Goal: Task Accomplishment & Management: Manage account settings

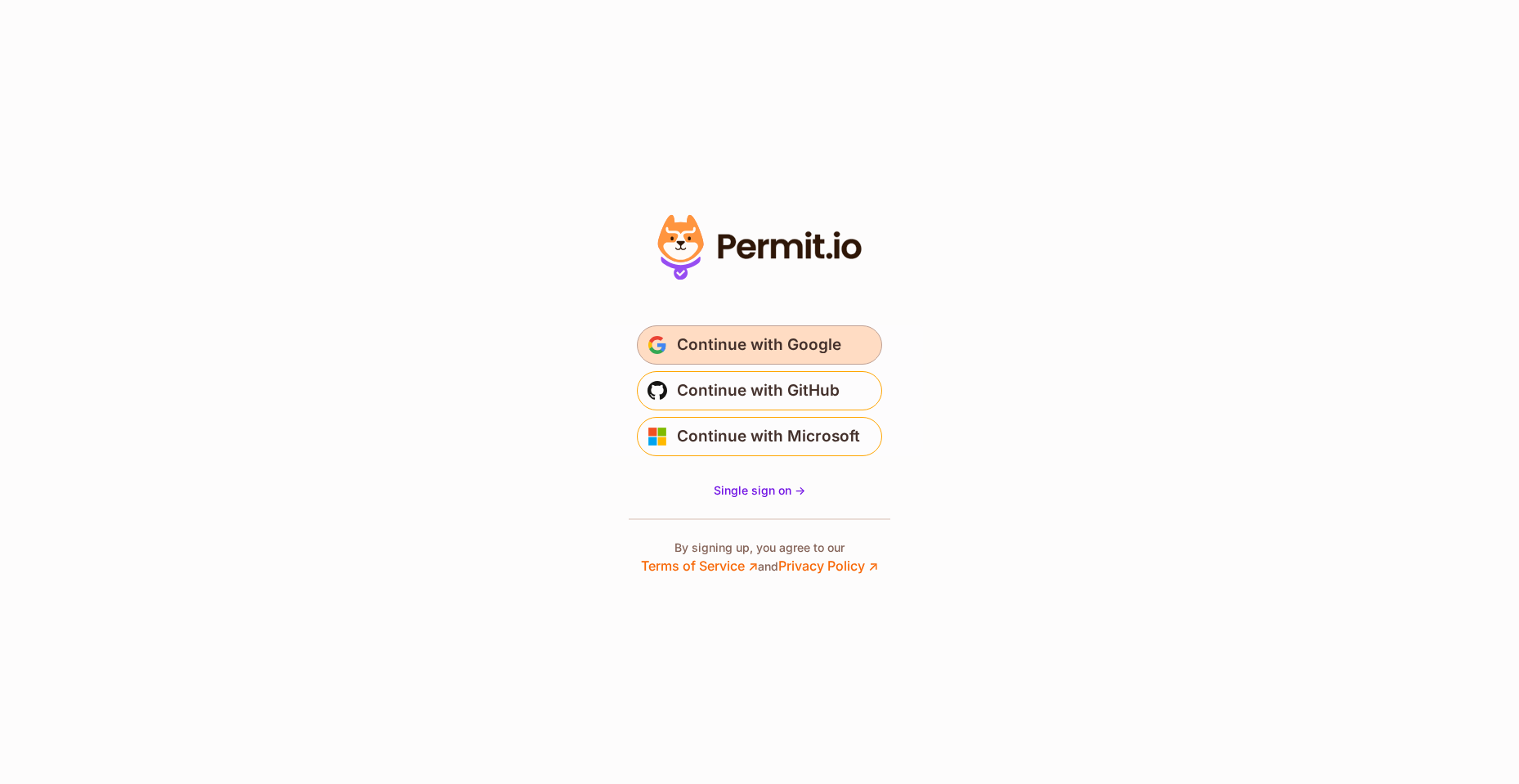
click at [726, 335] on span "Continue with Google" at bounding box center [759, 344] width 165 height 26
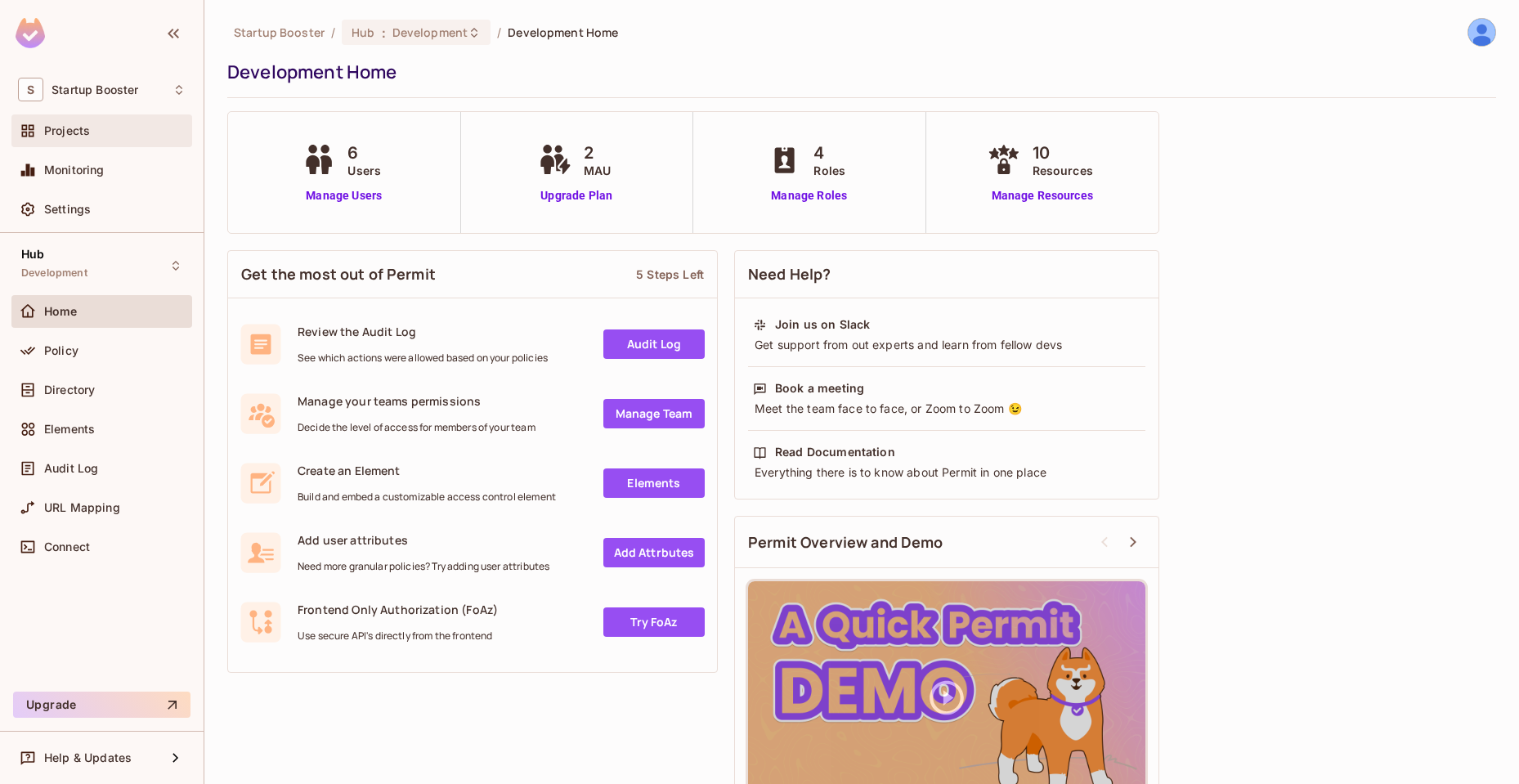
click at [102, 132] on div "Projects" at bounding box center [115, 131] width 141 height 13
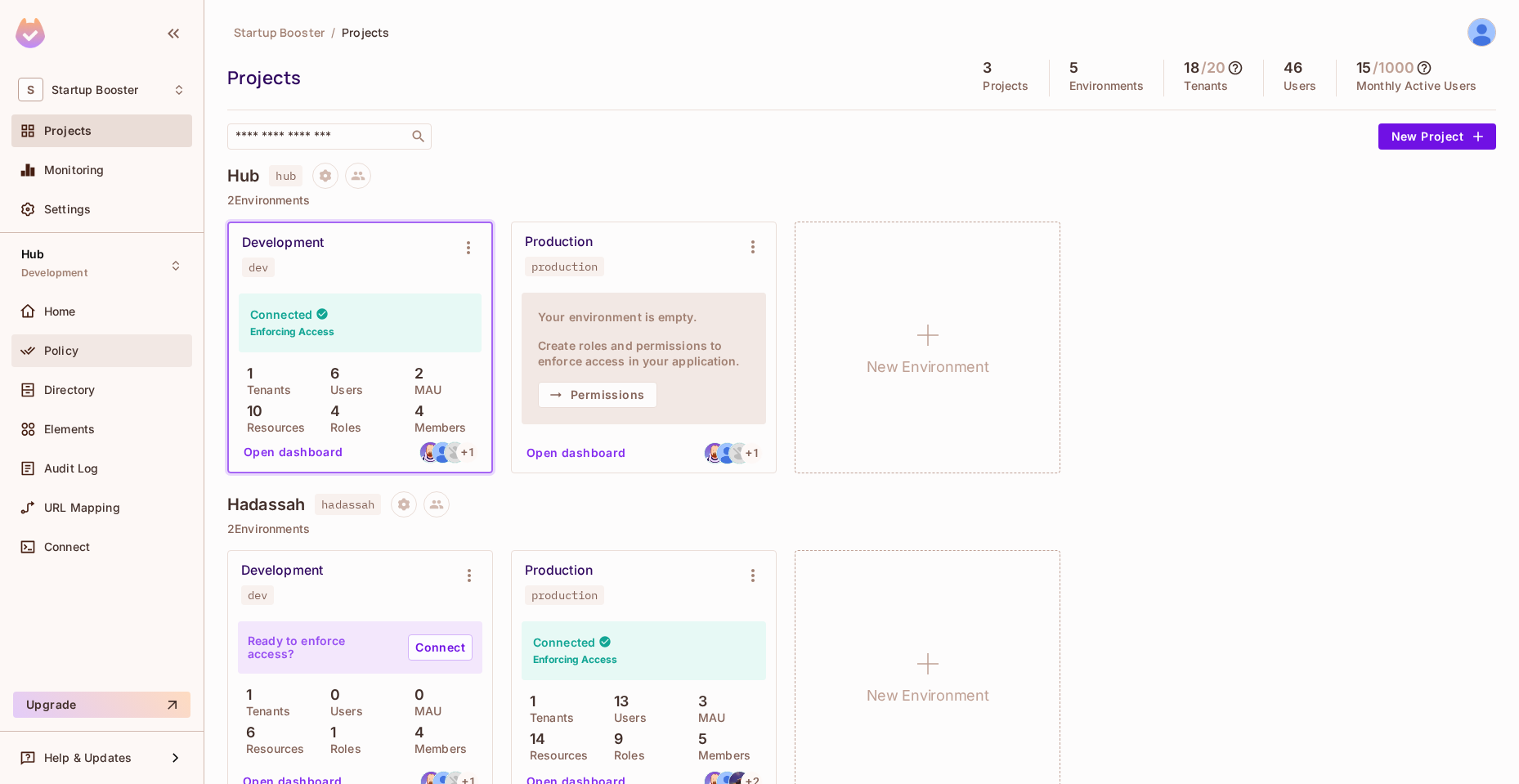
click at [54, 347] on span "Policy" at bounding box center [61, 351] width 34 height 13
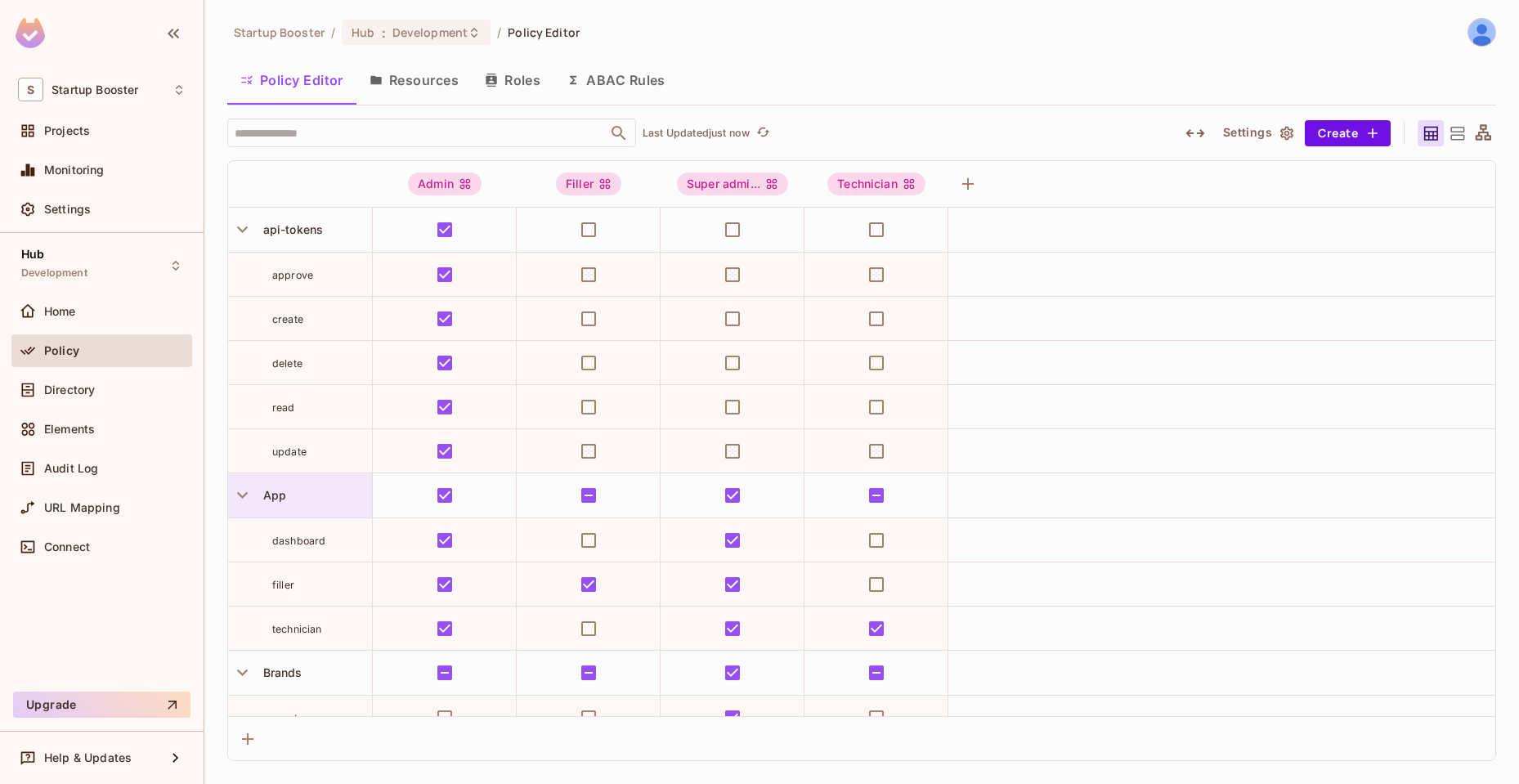
drag, startPoint x: 269, startPoint y: 494, endPoint x: 258, endPoint y: 500, distance: 12.5
click at [258, 500] on span "App" at bounding box center [271, 495] width 29 height 14
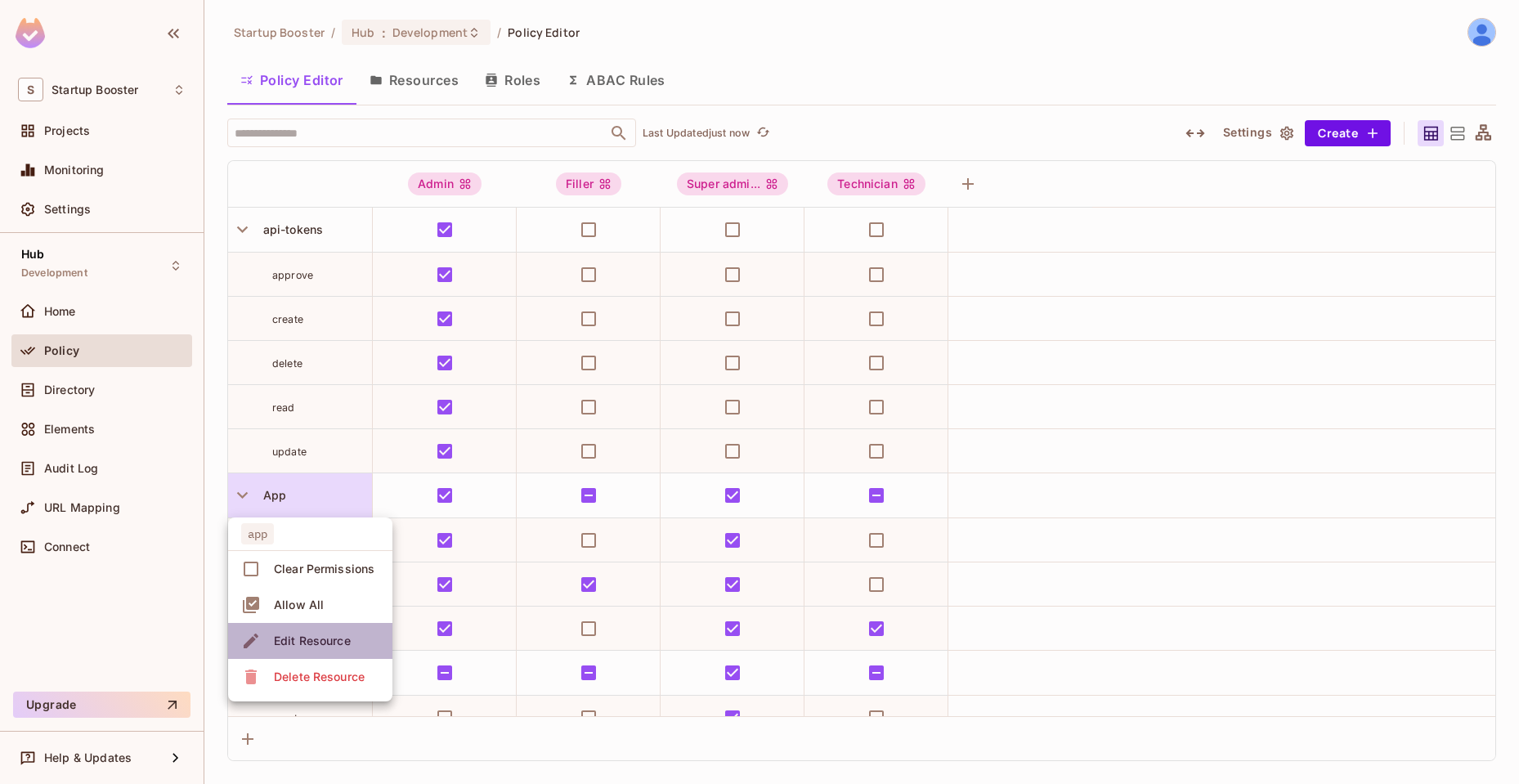
click at [293, 639] on div "Edit Resource" at bounding box center [313, 641] width 77 height 17
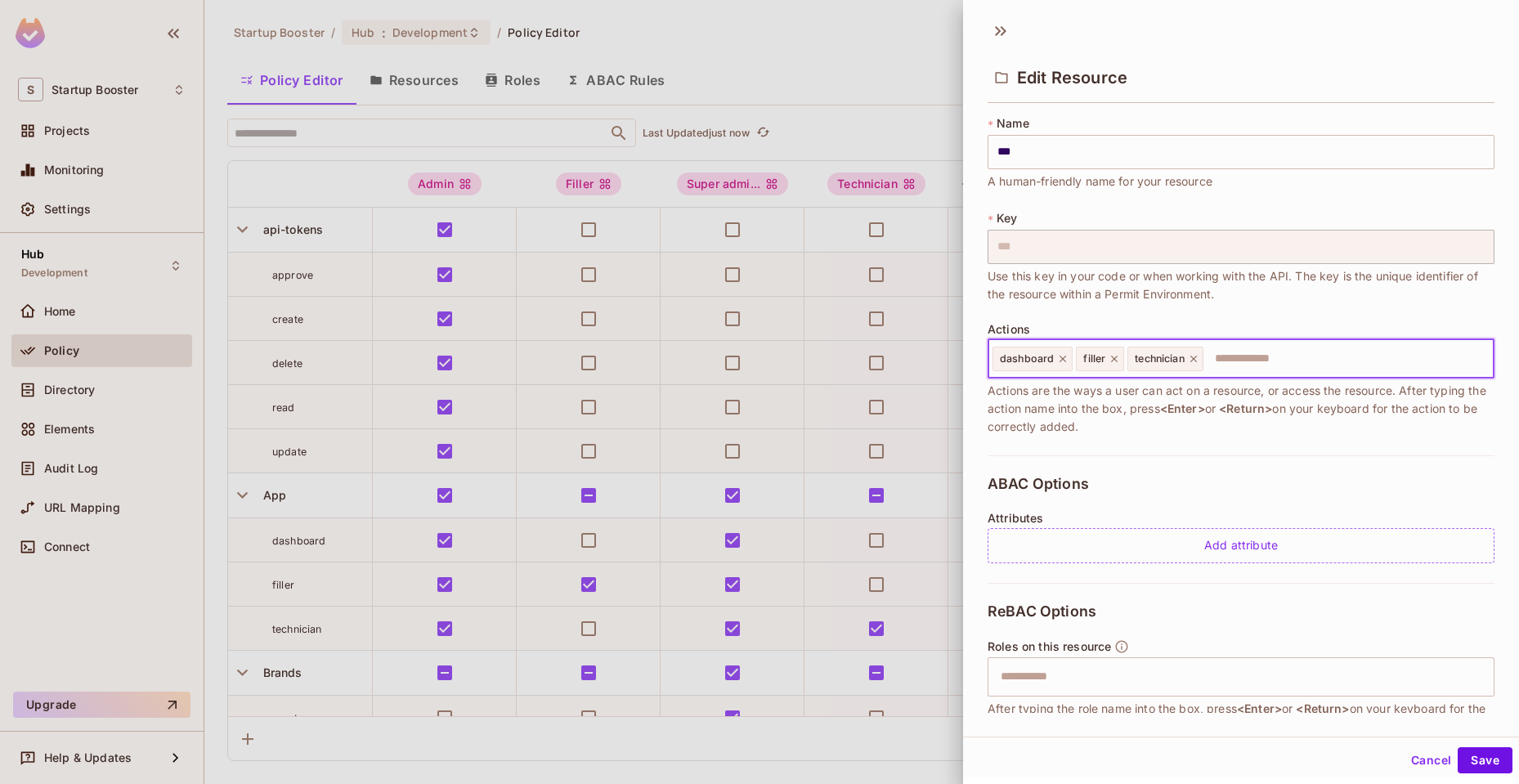
click at [1304, 344] on input "text" at bounding box center [1346, 359] width 282 height 33
type input "*****"
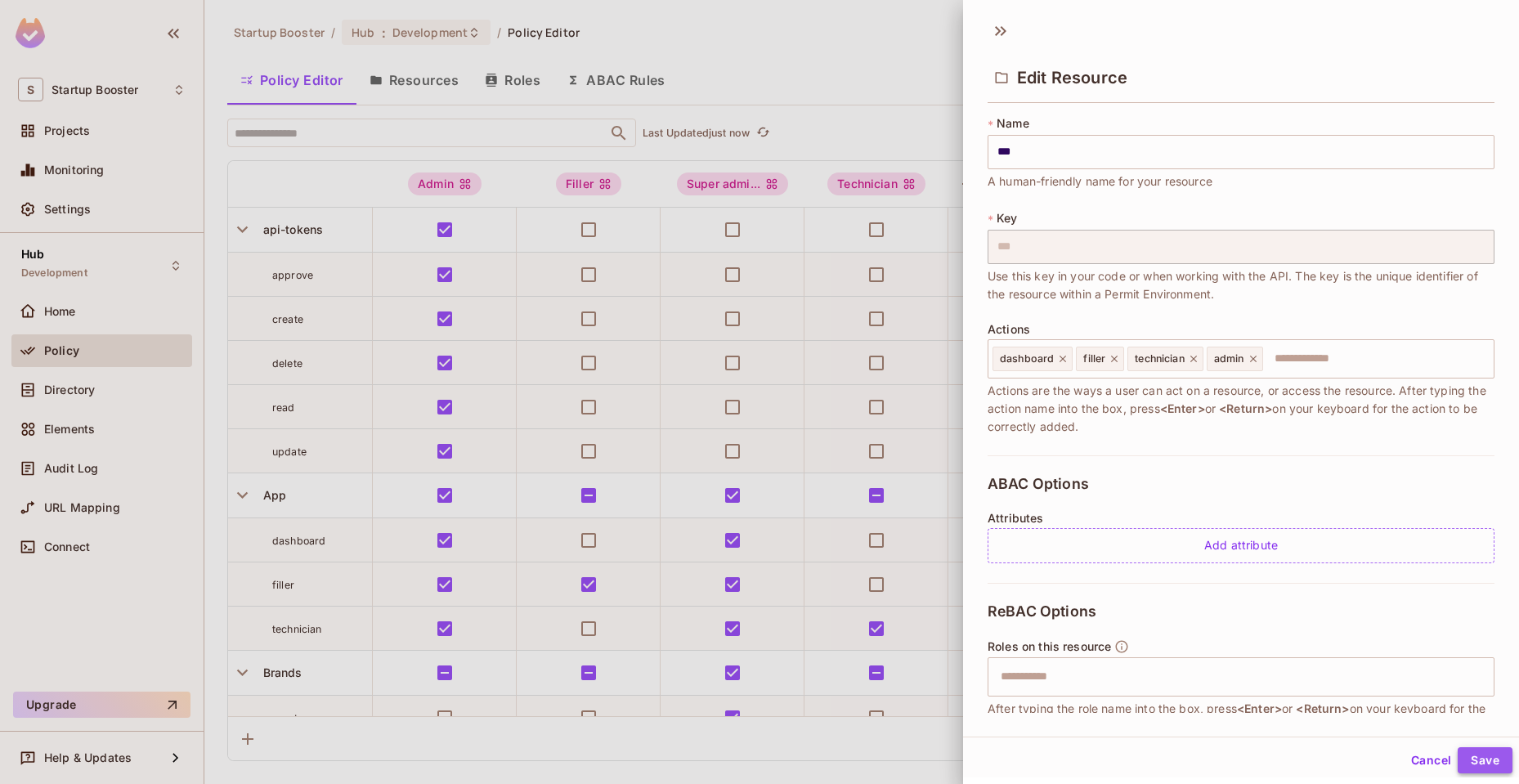
click at [1464, 761] on button "Save" at bounding box center [1486, 760] width 55 height 26
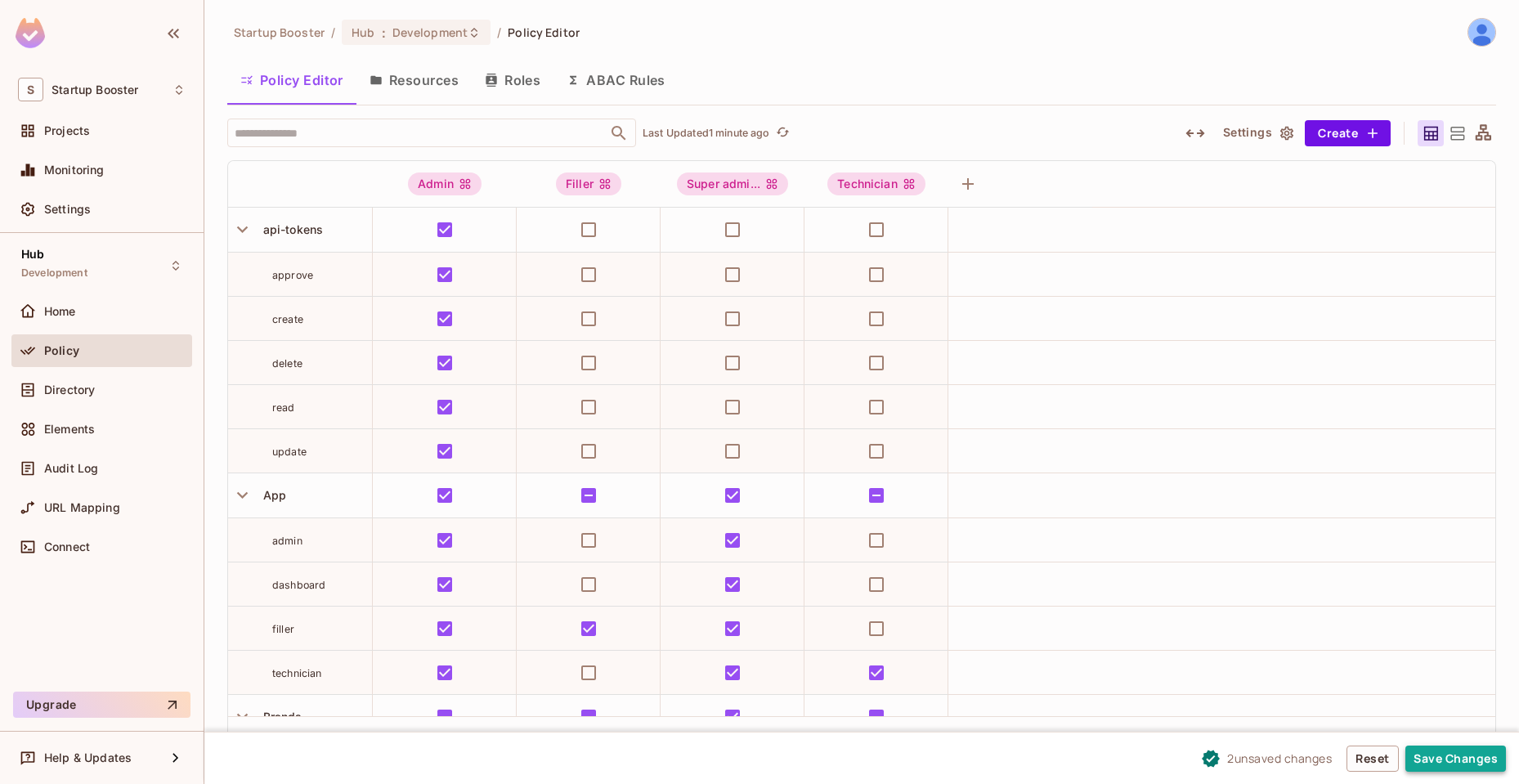
click at [1451, 760] on button "Save Changes" at bounding box center [1455, 758] width 100 height 26
click at [1476, 136] on icon at bounding box center [1484, 134] width 20 height 20
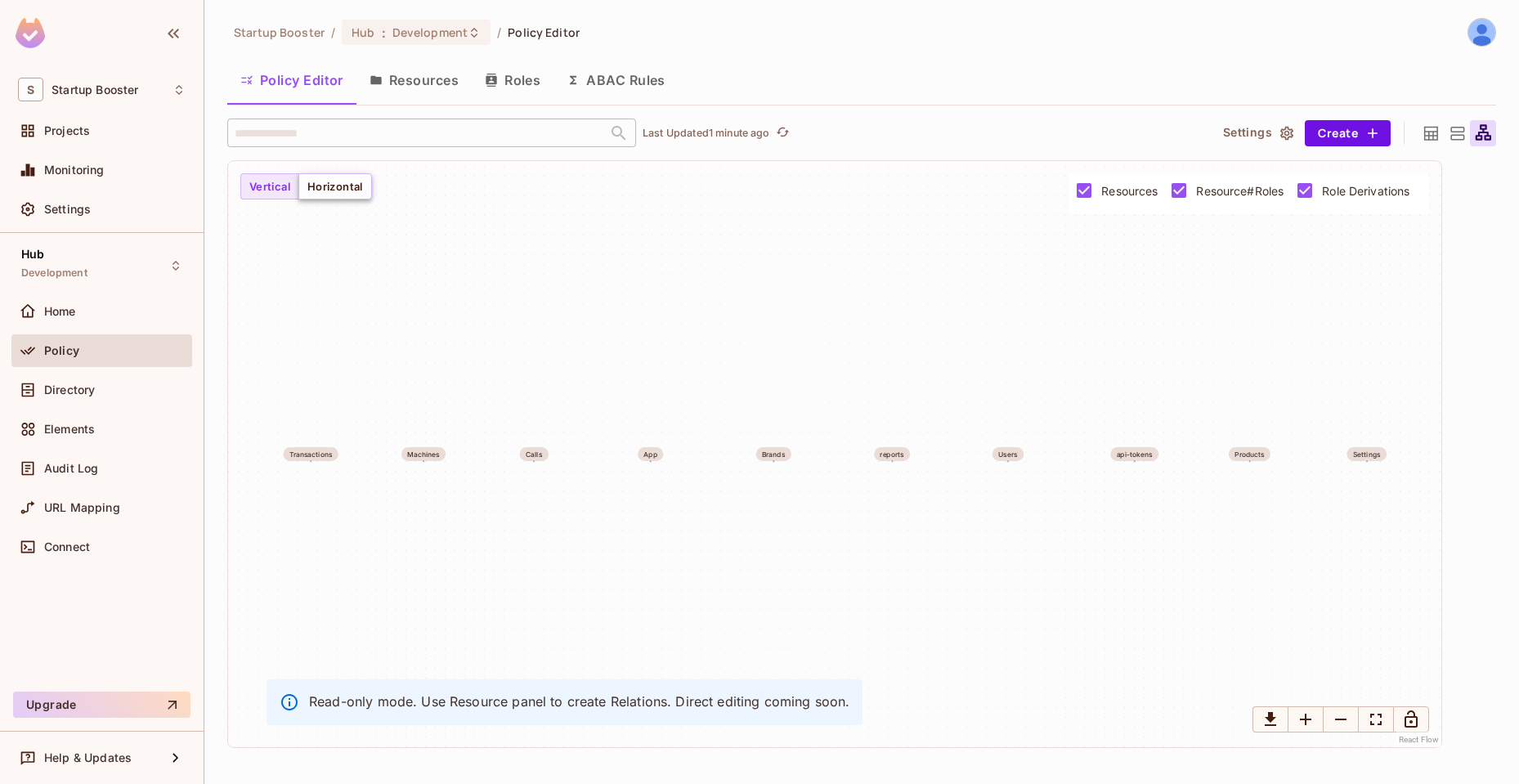
click at [325, 190] on button "Horizontal" at bounding box center [335, 186] width 74 height 26
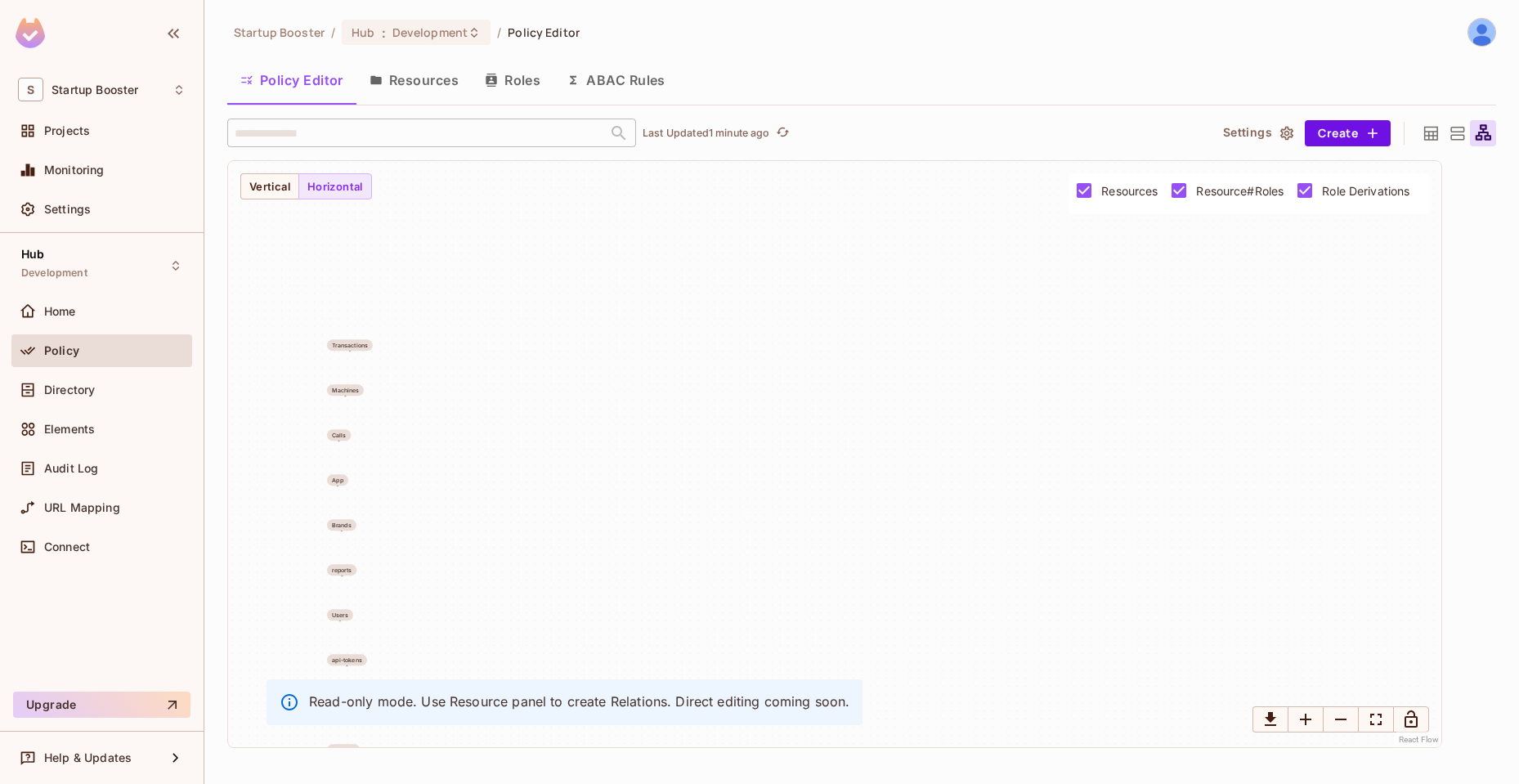
drag, startPoint x: 420, startPoint y: 460, endPoint x: 447, endPoint y: 380, distance: 84.4
click at [447, 379] on div "Transactions Machines Calls App Brands reports Users api-tokens Products Settin…" at bounding box center [835, 454] width 1214 height 586
click at [252, 188] on button "Vertical" at bounding box center [270, 186] width 59 height 26
drag, startPoint x: 544, startPoint y: 463, endPoint x: 636, endPoint y: 498, distance: 98.4
click at [649, 493] on div "Transactions Machines Calls App Brands reports Users api-tokens Products Settin…" at bounding box center [835, 454] width 1214 height 586
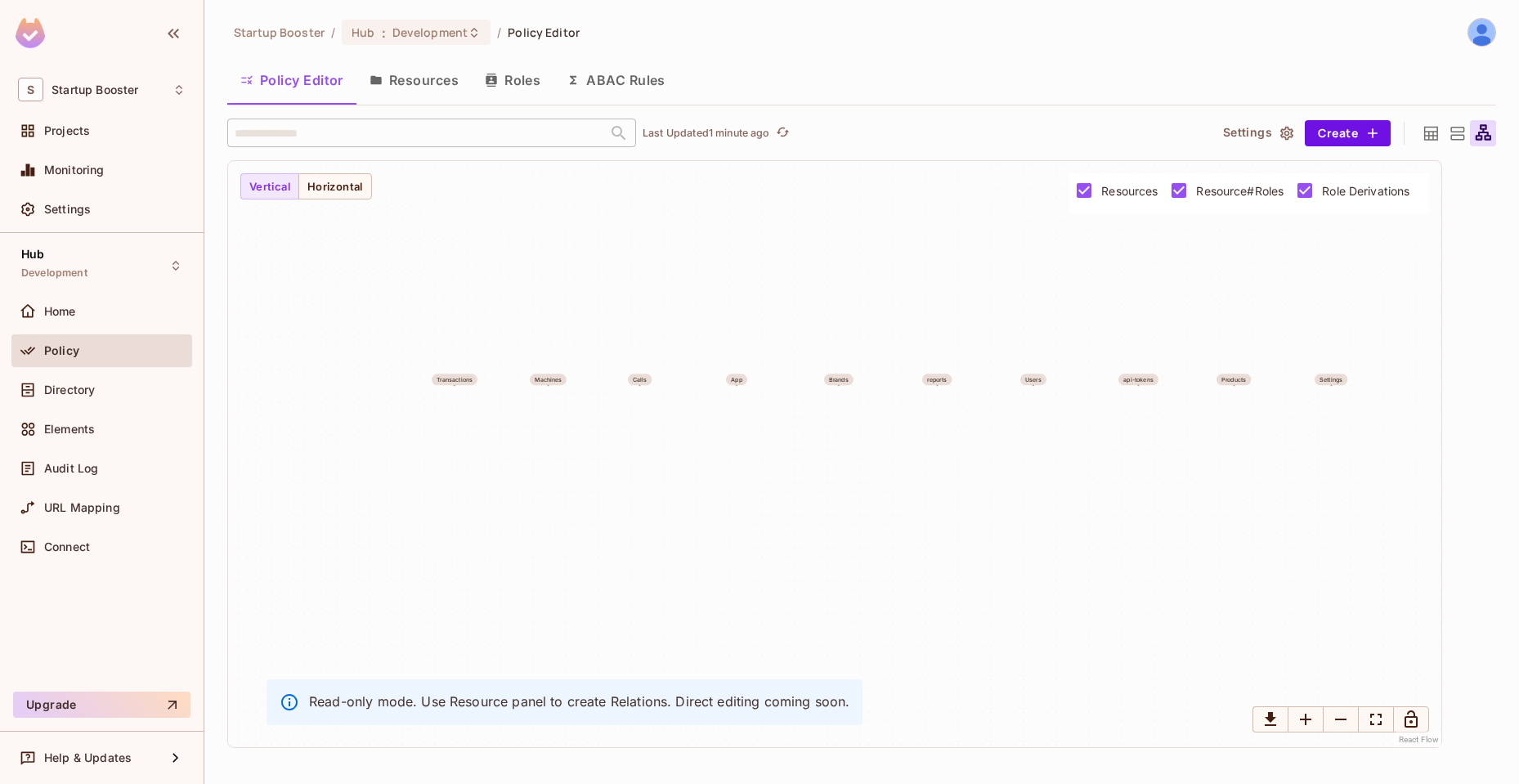
click at [1429, 136] on icon at bounding box center [1431, 134] width 20 height 20
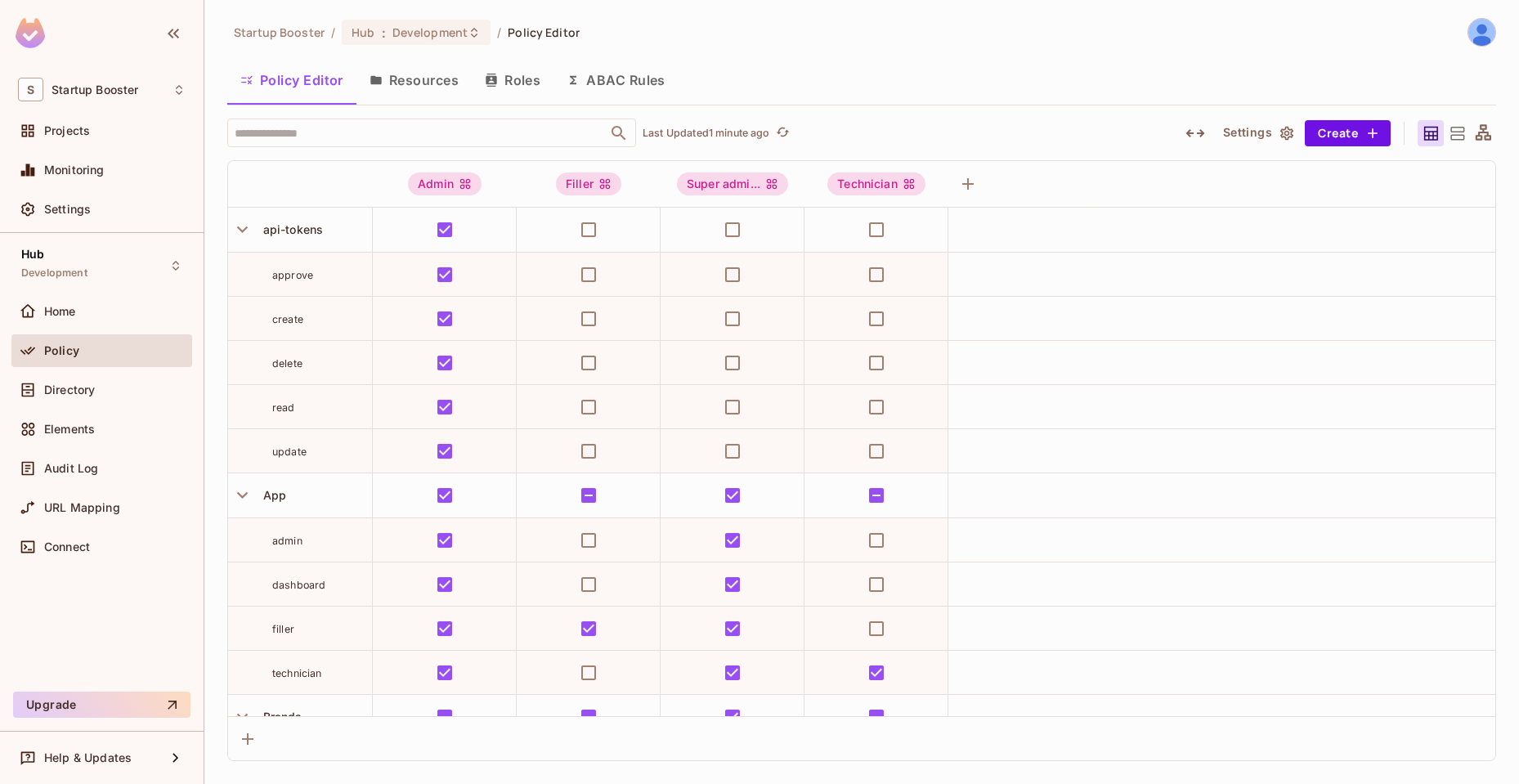
click at [1479, 130] on icon at bounding box center [1484, 134] width 20 height 20
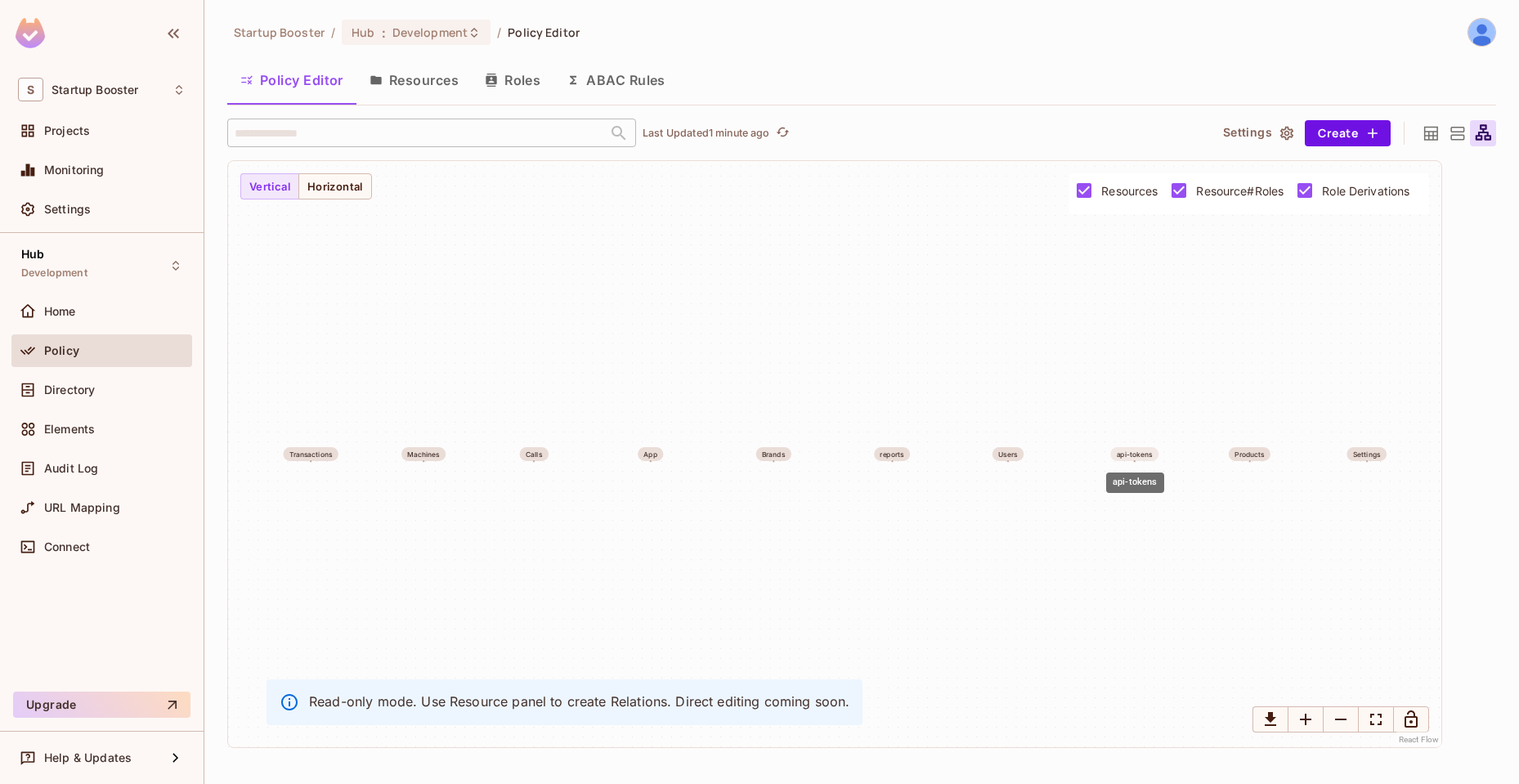
click at [1115, 454] on div "api-tokens" at bounding box center [1134, 454] width 48 height 14
click at [1127, 454] on div "api-tokens" at bounding box center [1134, 455] width 36 height 8
click at [1422, 138] on icon at bounding box center [1431, 134] width 20 height 20
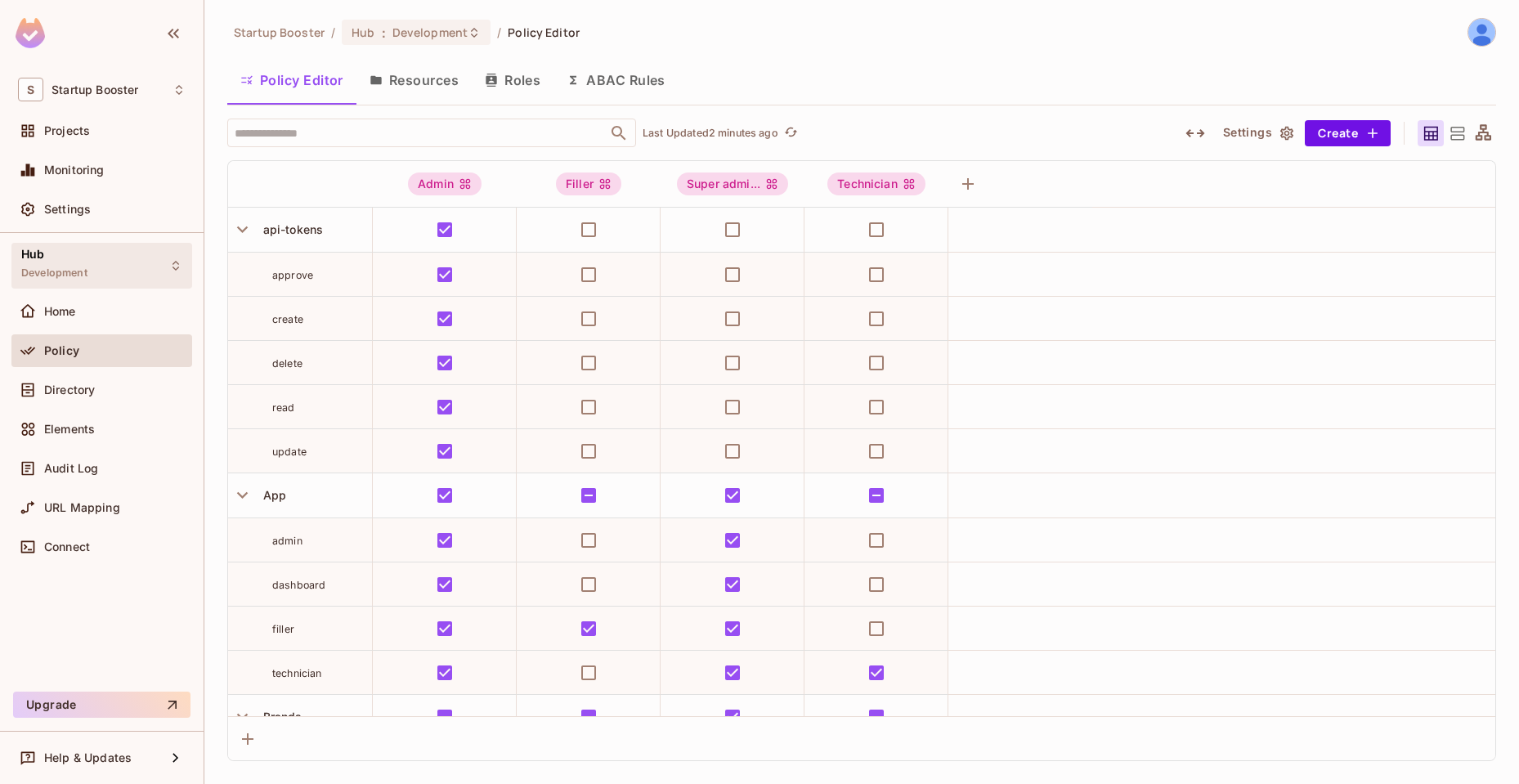
click at [89, 272] on div "Hub Development" at bounding box center [102, 266] width 181 height 45
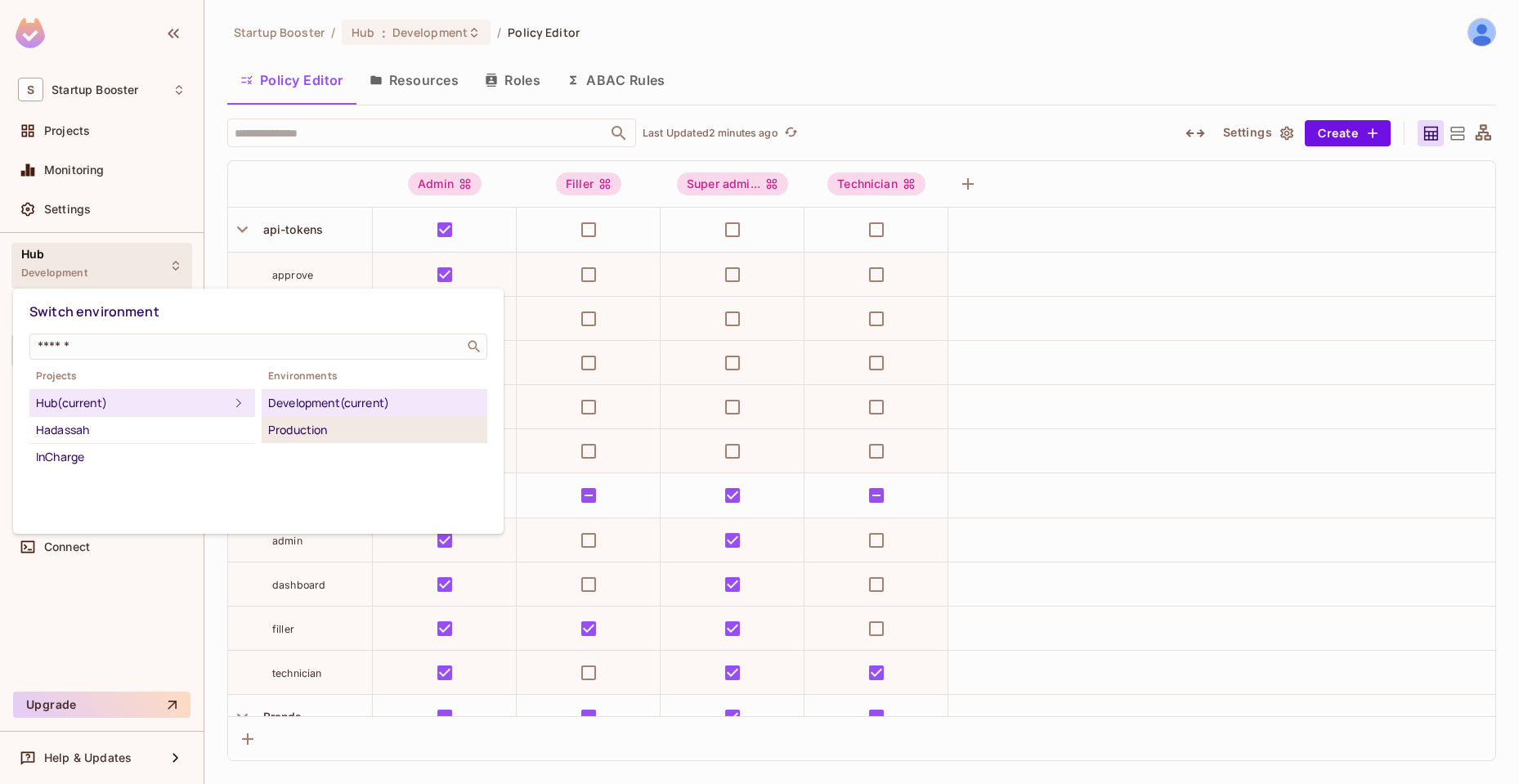
click at [282, 430] on div "Production" at bounding box center [375, 430] width 212 height 19
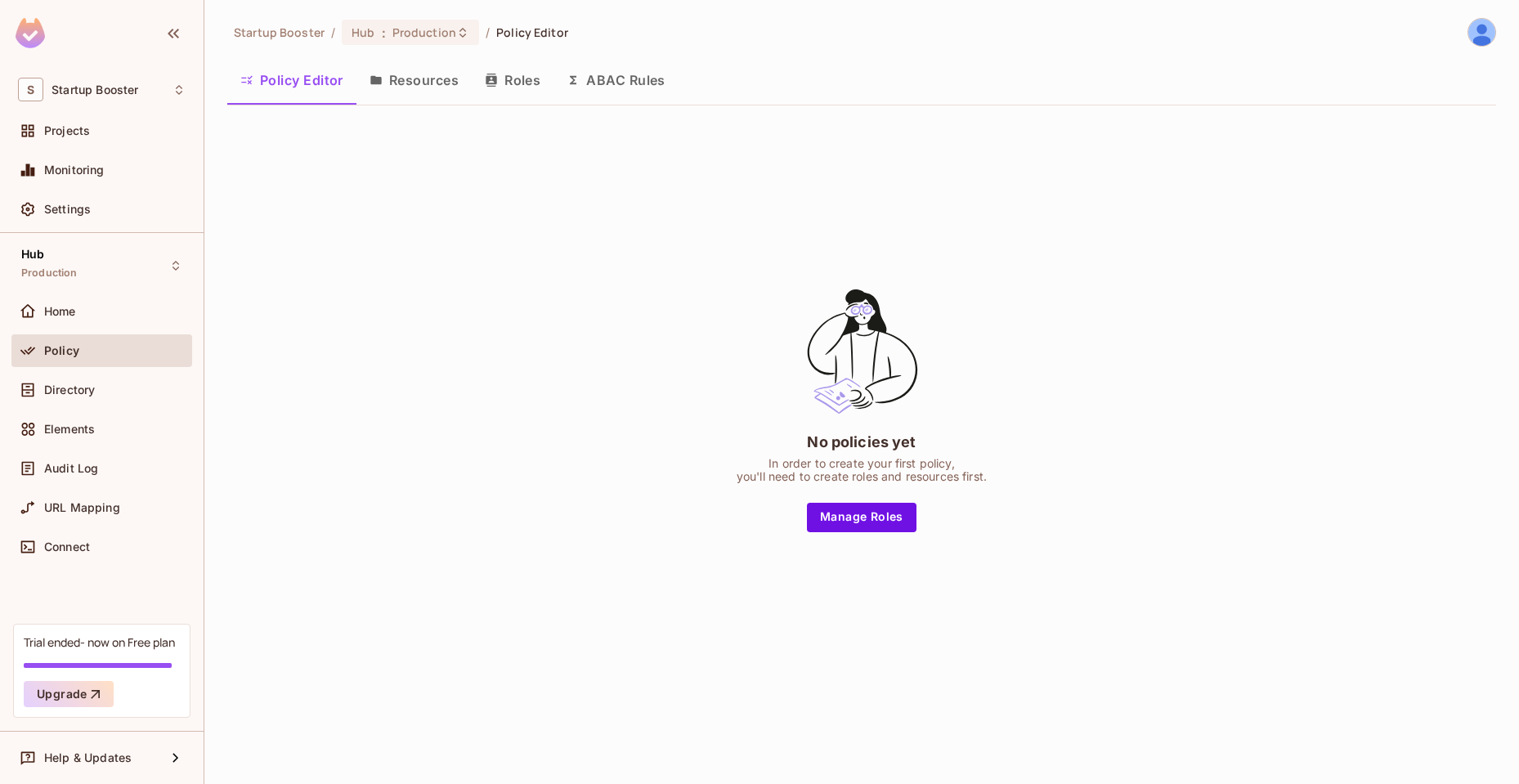
click at [61, 341] on div "Policy" at bounding box center [102, 350] width 168 height 19
click at [71, 253] on div "Hub Production" at bounding box center [48, 265] width 56 height 35
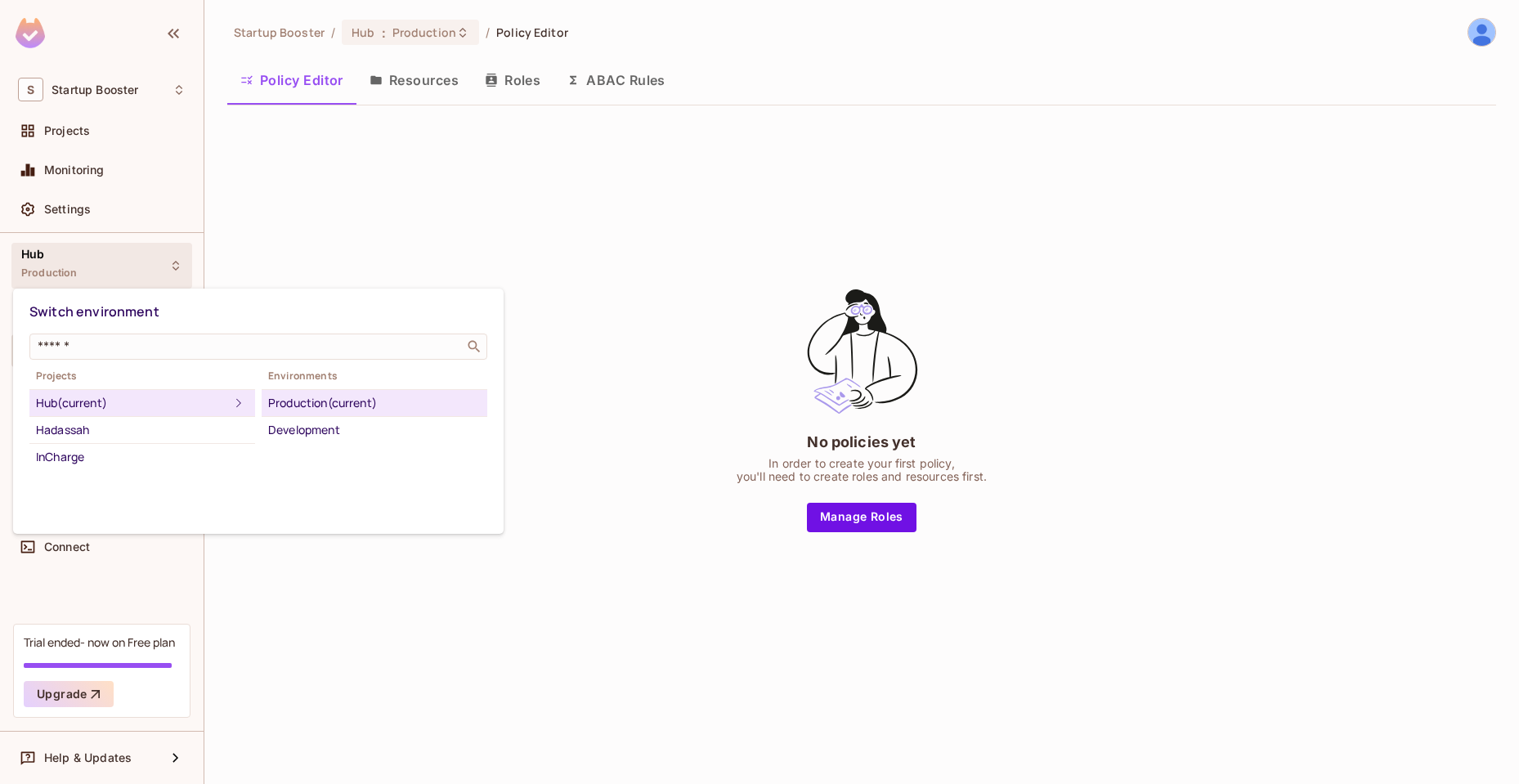
click at [305, 443] on div "Projects Hub (current) Hadassah InCharge Environments Production (current) Deve…" at bounding box center [258, 418] width 458 height 104
click at [308, 434] on div "Development" at bounding box center [375, 430] width 212 height 19
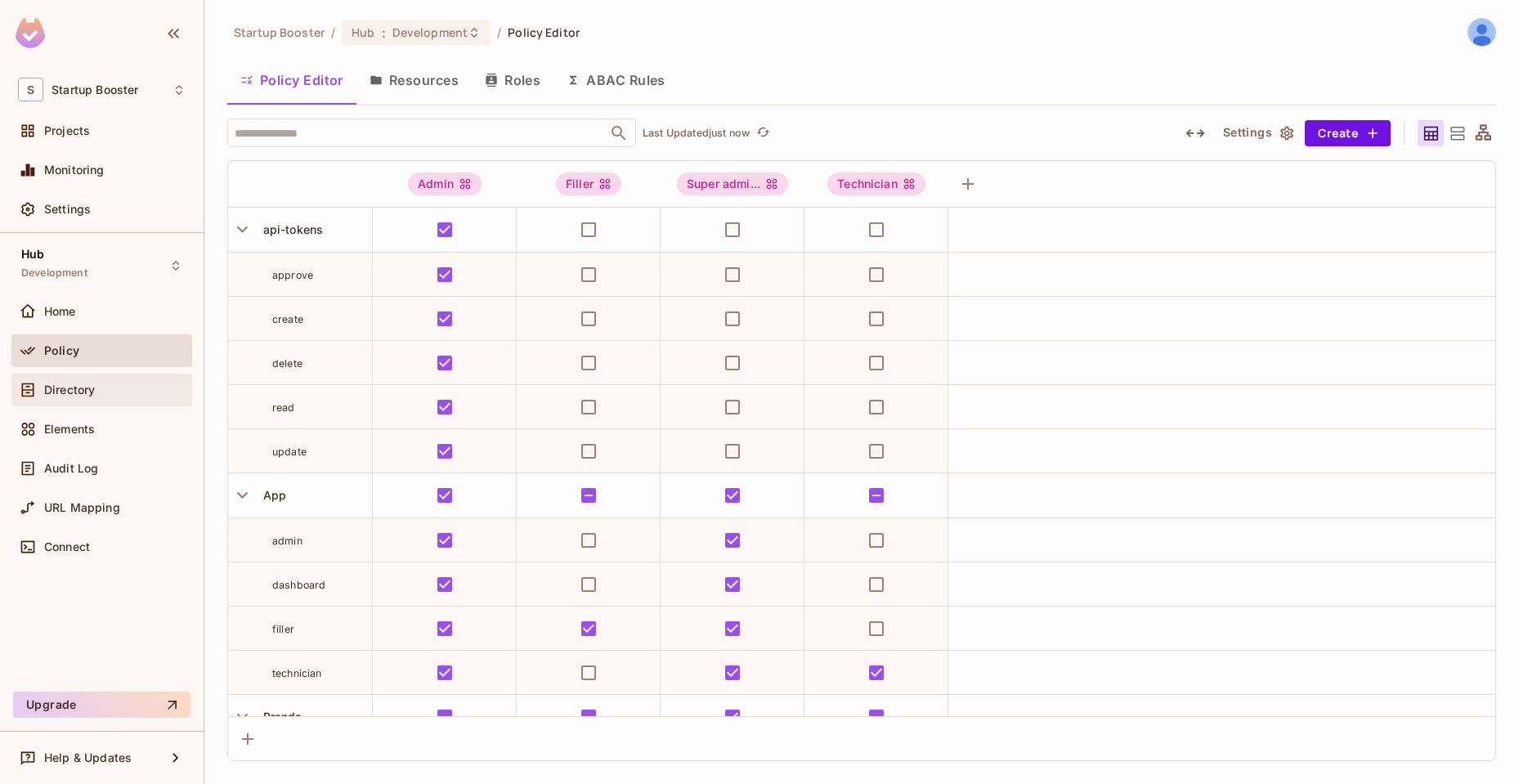
click at [89, 385] on span "Directory" at bounding box center [69, 390] width 51 height 13
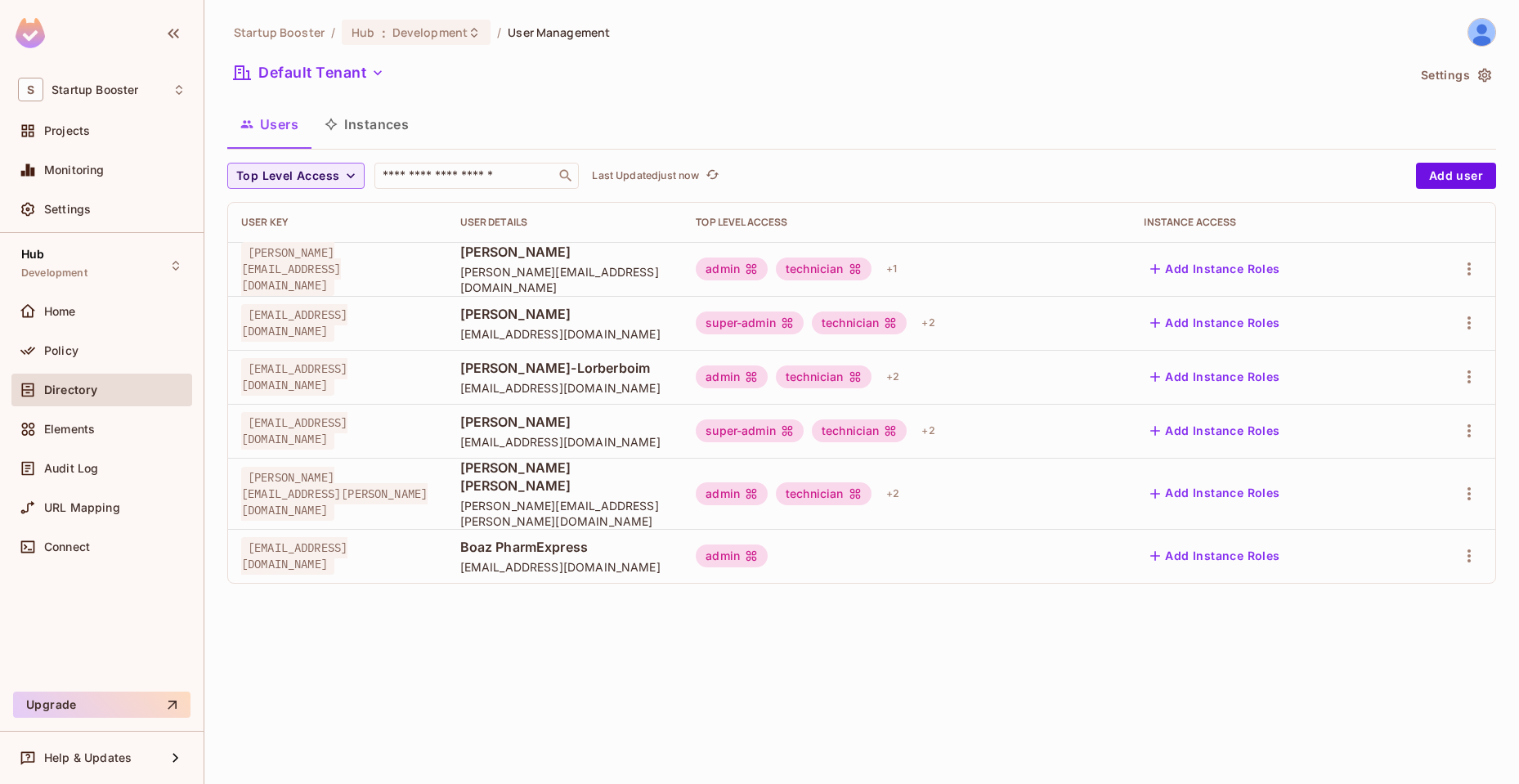
drag, startPoint x: 511, startPoint y: 547, endPoint x: 283, endPoint y: 155, distance: 453.5
click at [283, 155] on div "Startup Booster / Hub : Development / User Management Default Tenant Settings U…" at bounding box center [862, 308] width 1269 height 579
click at [365, 639] on div "Startup Booster / Hub : Development / User Management Default Tenant Settings U…" at bounding box center [862, 392] width 1315 height 784
click at [161, 358] on div "Policy" at bounding box center [102, 350] width 168 height 19
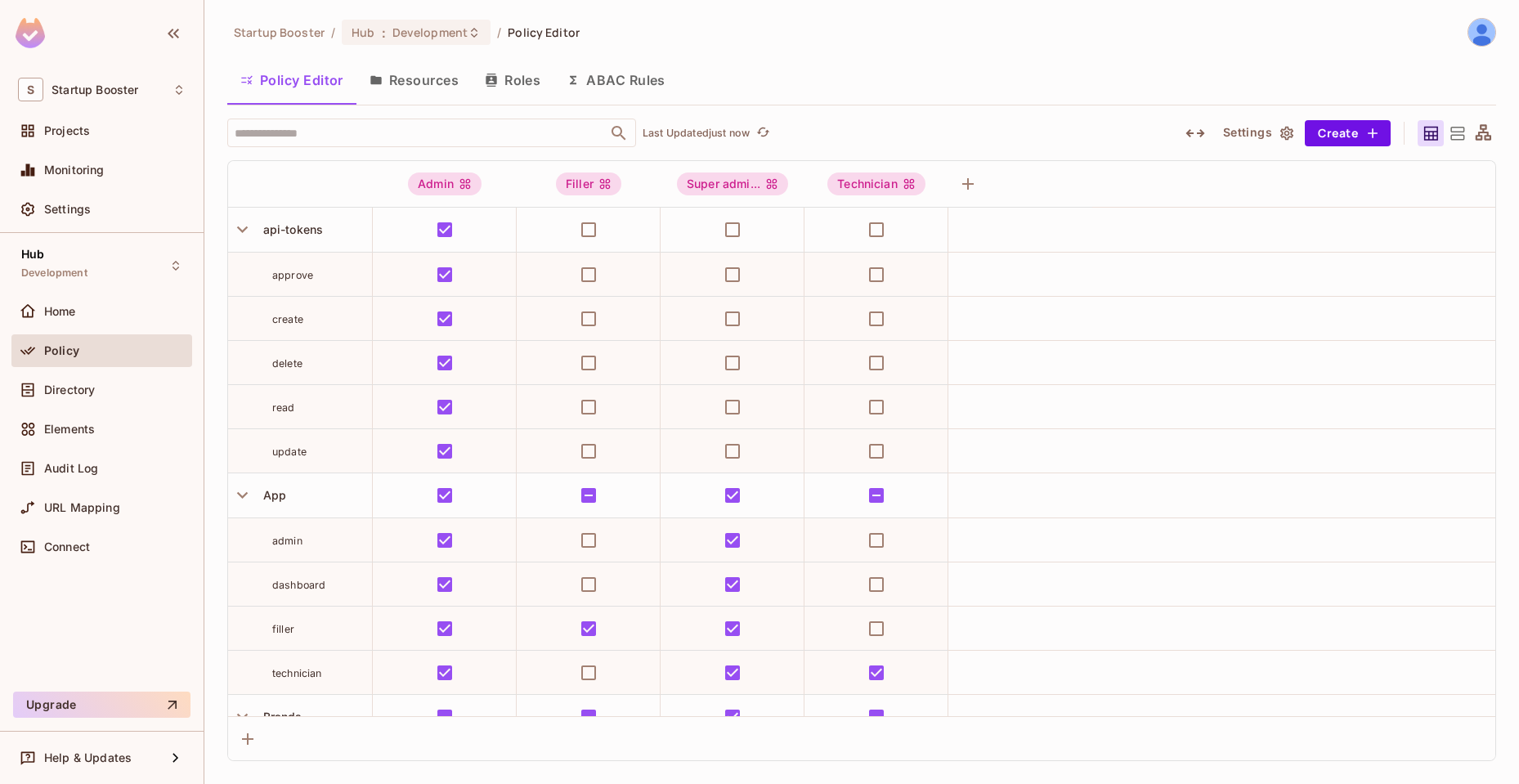
click at [1282, 136] on icon "button" at bounding box center [1287, 133] width 13 height 14
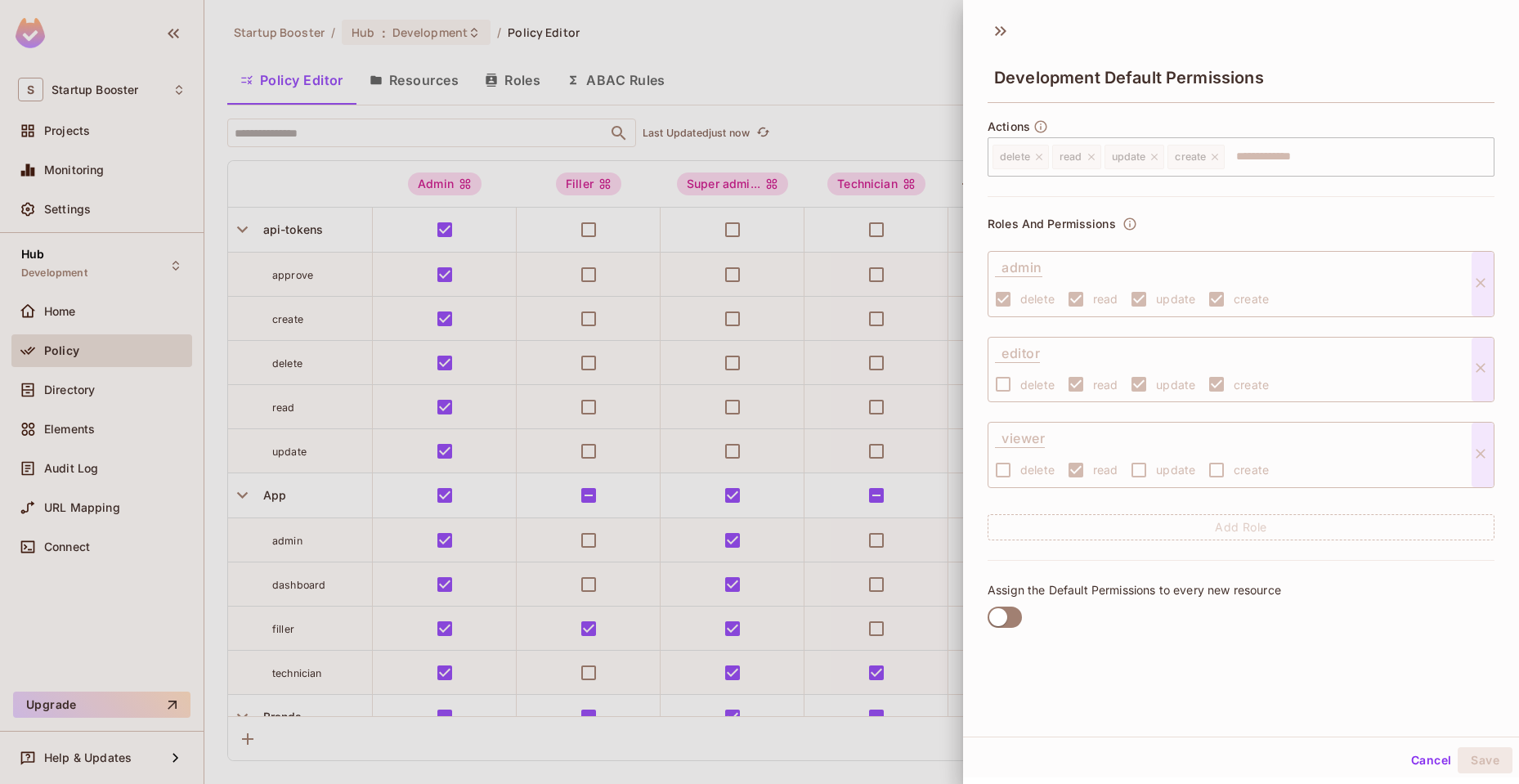
click at [1422, 761] on button "Cancel" at bounding box center [1431, 760] width 54 height 26
